Goal: Communication & Community: Answer question/provide support

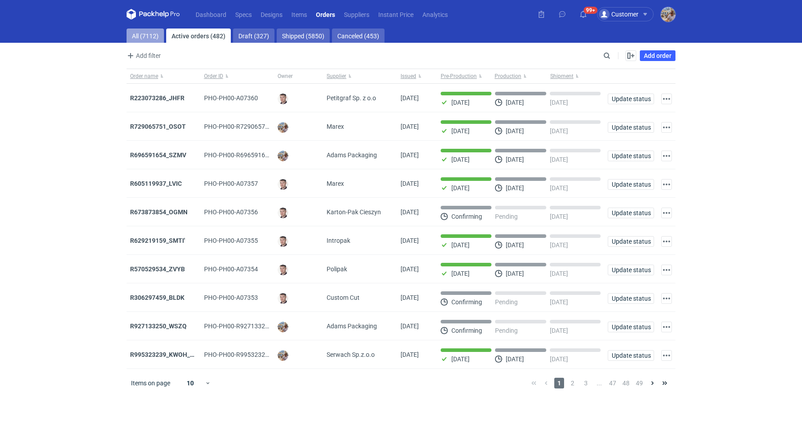
click at [149, 38] on link "All (7112)" at bounding box center [145, 36] width 37 height 14
click at [609, 55] on input "Search" at bounding box center [568, 55] width 88 height 11
paste input "OMCT"
type input "OMCT"
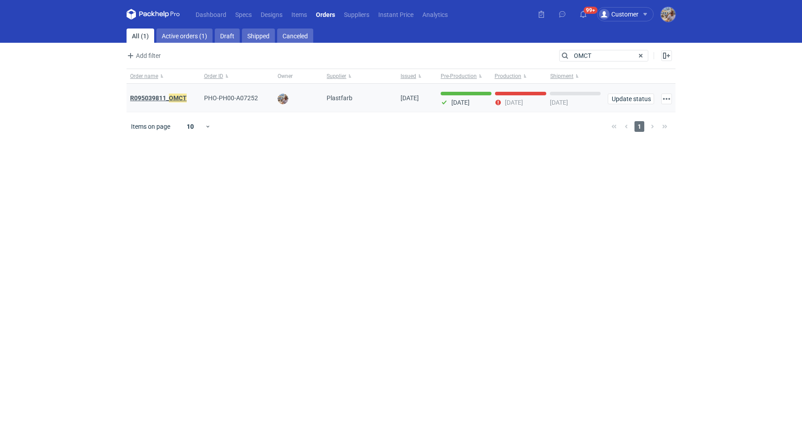
click at [174, 94] on em "OMCT" at bounding box center [178, 98] width 18 height 10
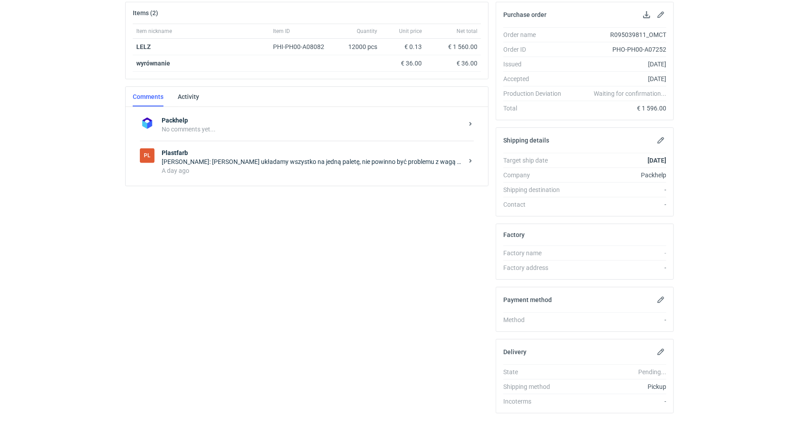
scroll to position [145, 0]
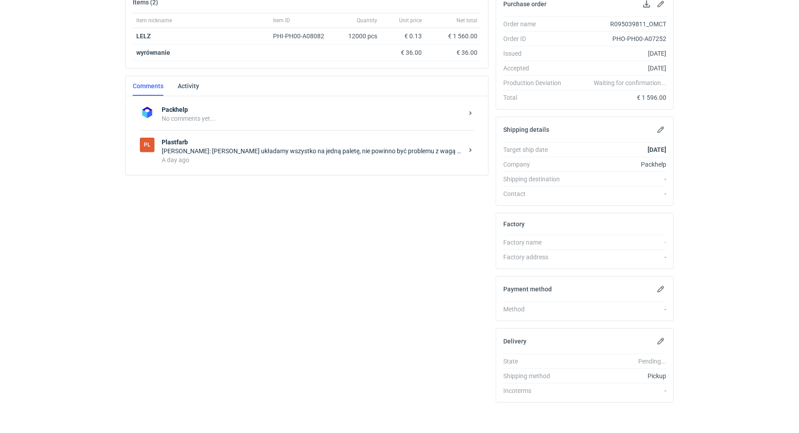
click at [264, 155] on div "A day ago" at bounding box center [313, 159] width 302 height 9
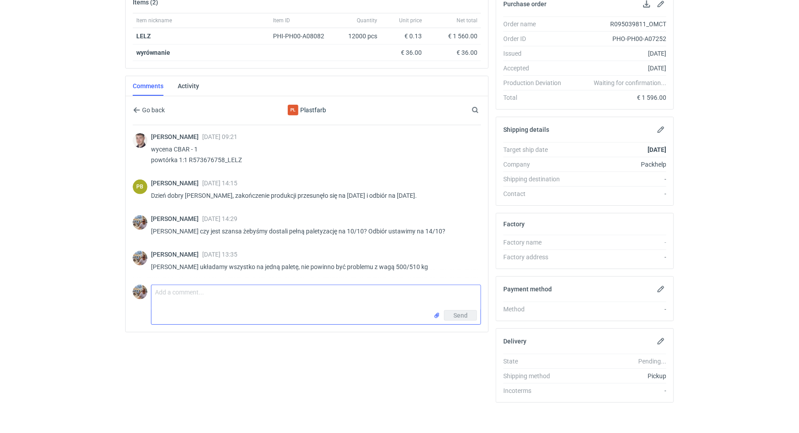
click at [213, 290] on textarea "Comment message" at bounding box center [315, 297] width 329 height 25
type textarea "[PERSON_NAME] czy możemy to [DATE] zgłosić? Na kiedy ustawić odbiór?"
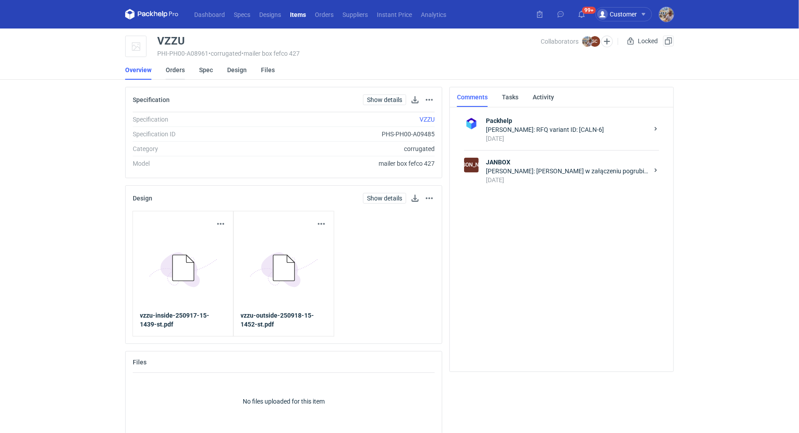
click at [181, 69] on link "Orders" at bounding box center [175, 70] width 19 height 20
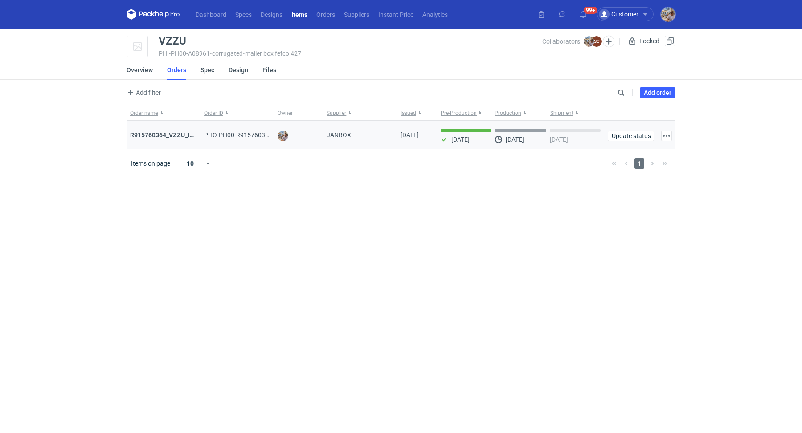
click at [176, 134] on strong "R915760364_VZZU_IOFY" at bounding box center [165, 134] width 71 height 7
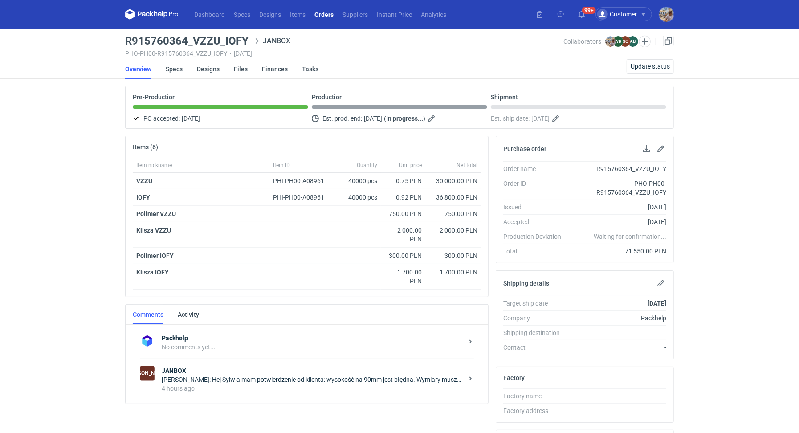
click at [228, 377] on div "Michał Palasek: Hej Sylwia mam potwierdzenie od klienta: wysokość na 90mm jest …" at bounding box center [313, 379] width 302 height 9
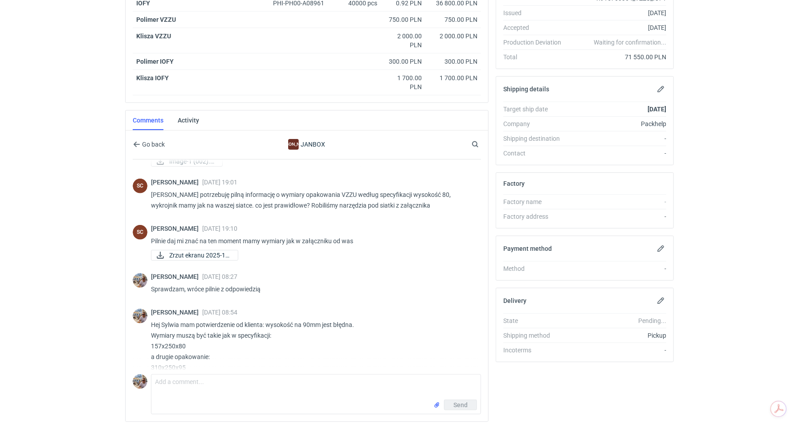
scroll to position [215, 0]
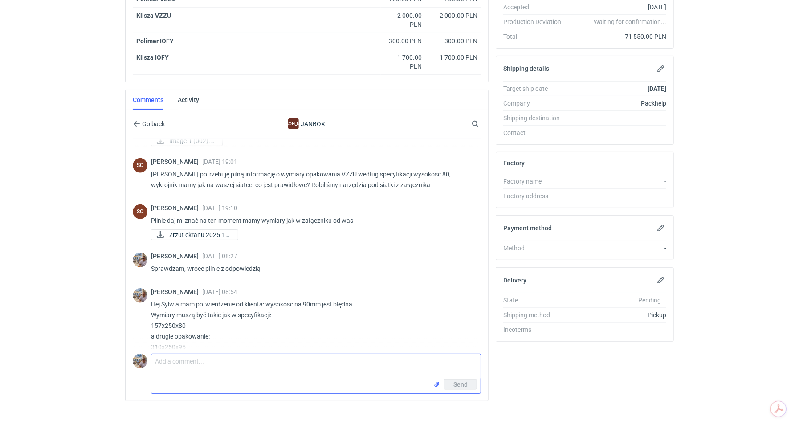
click at [193, 355] on textarea "Comment message" at bounding box center [315, 366] width 329 height 25
click at [281, 359] on textarea "Sylwia zaktualizowana siatka naszych konstryktorów" at bounding box center [315, 366] width 329 height 25
type textarea "Sylwia zaktualizowana siatka naszych konstruktorów"
click at [435, 381] on input "file" at bounding box center [436, 384] width 7 height 9
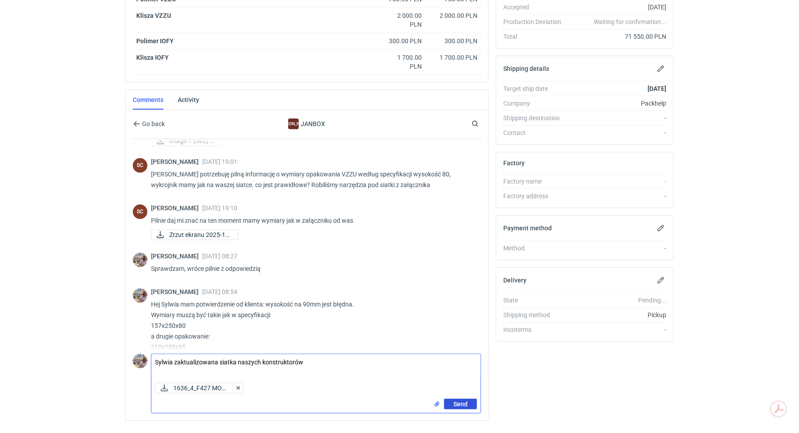
click at [462, 401] on span "Send" at bounding box center [460, 404] width 14 height 6
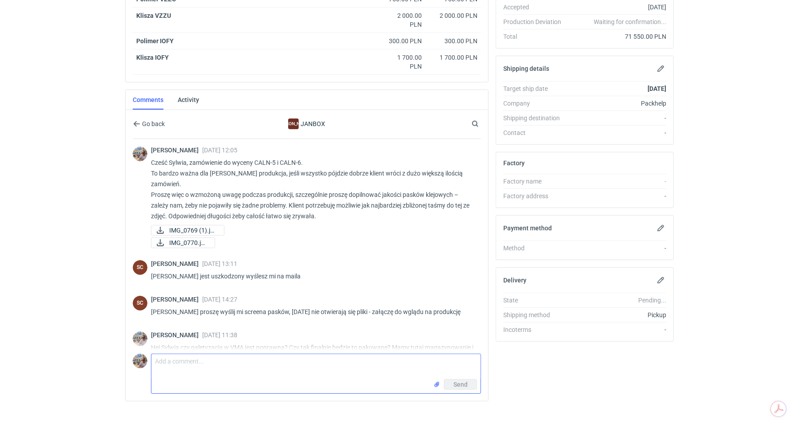
scroll to position [0, 0]
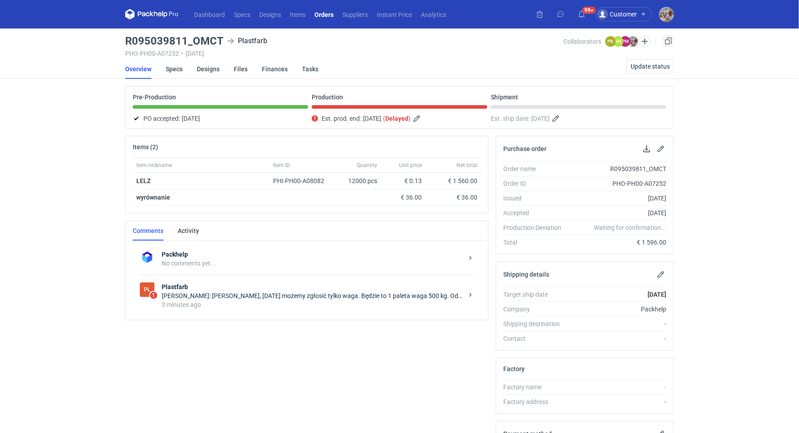
click at [294, 282] on strong "Plastfarb" at bounding box center [313, 286] width 302 height 9
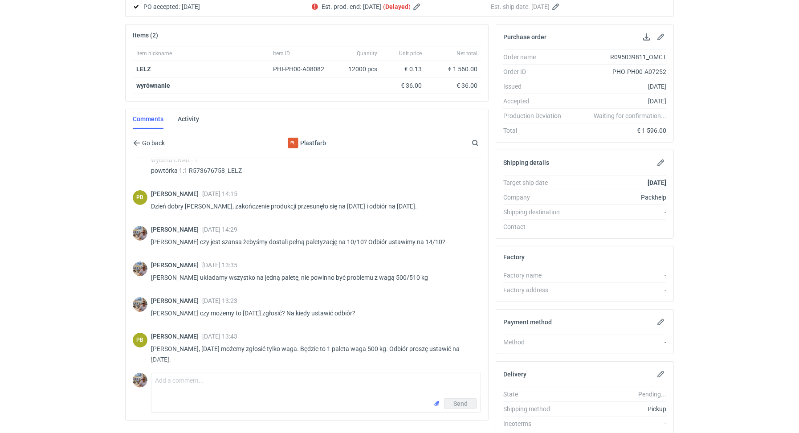
scroll to position [26, 0]
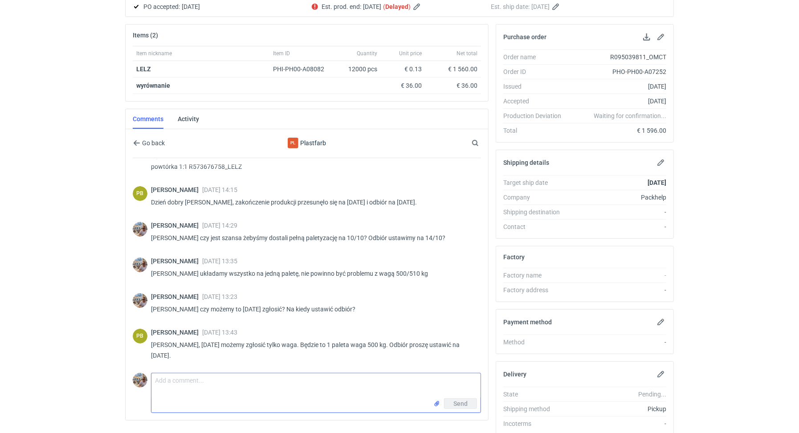
click at [190, 387] on textarea "Comment message" at bounding box center [315, 385] width 329 height 25
paste textarea "1200 x 800 mm"
type textarea "Paleta 1200 x 800 mm, wysokość do 2m?"
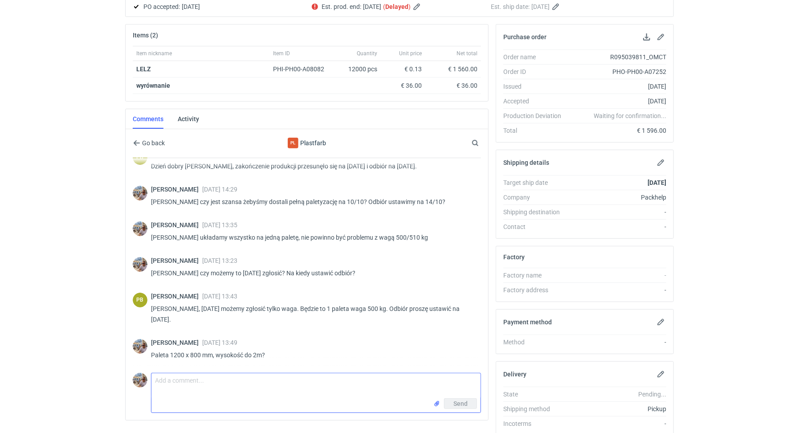
scroll to position [62, 0]
